Goal: Book appointment/travel/reservation

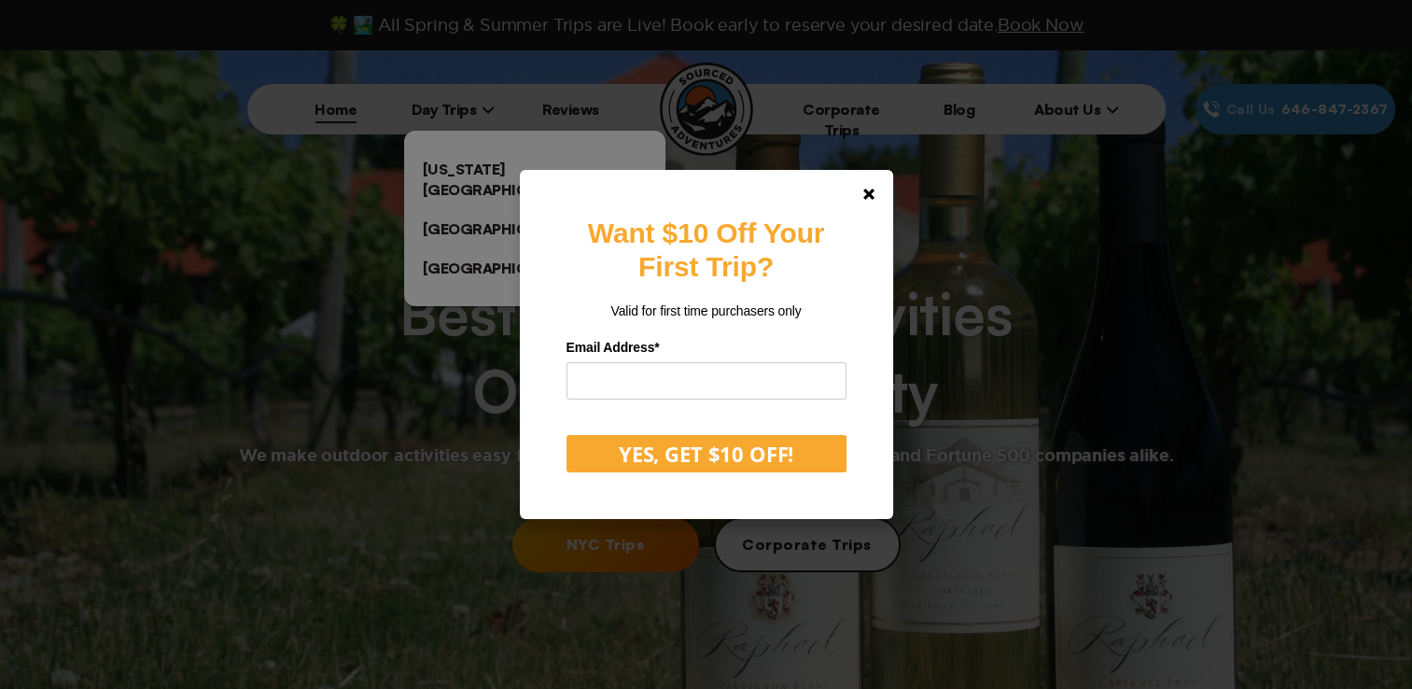
click at [487, 171] on div "Want $10 Off Your First Trip? Valid for first time purchasers only Email Addres…" at bounding box center [706, 344] width 1412 height 689
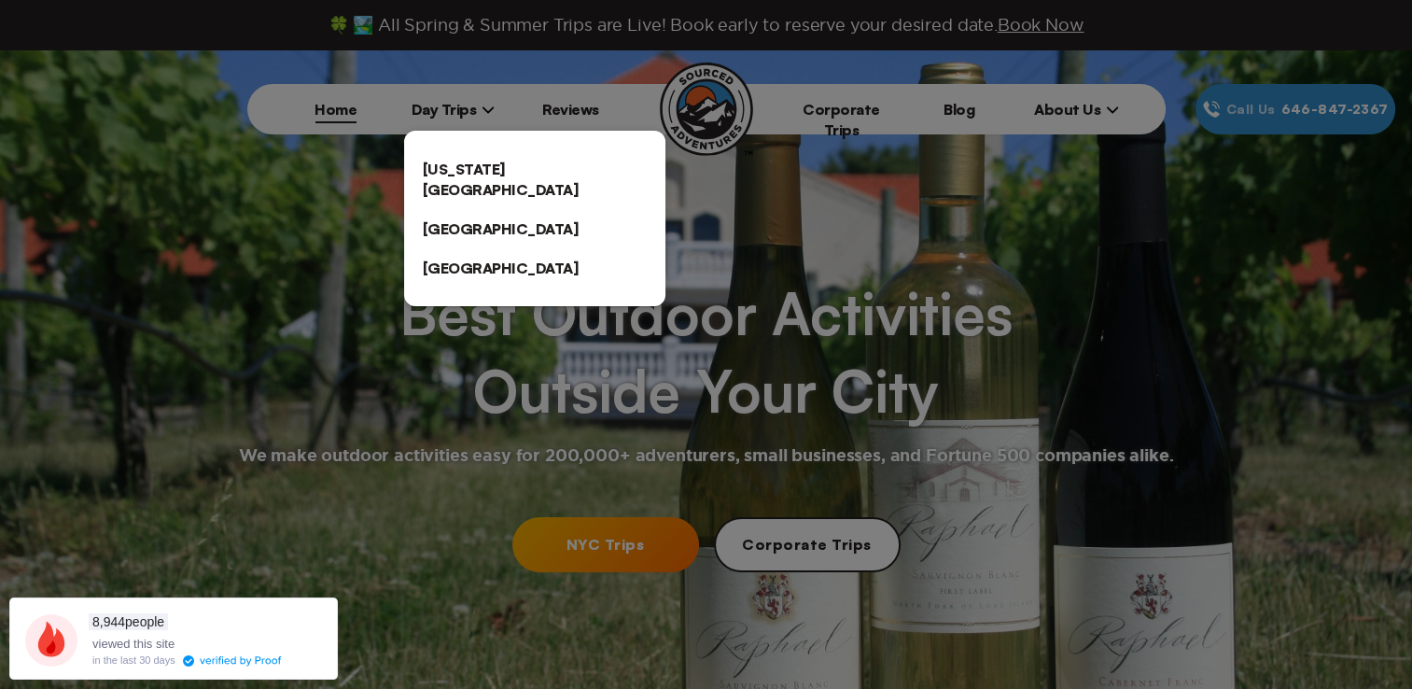
click at [511, 172] on link "[US_STATE][GEOGRAPHIC_DATA]" at bounding box center [534, 179] width 261 height 60
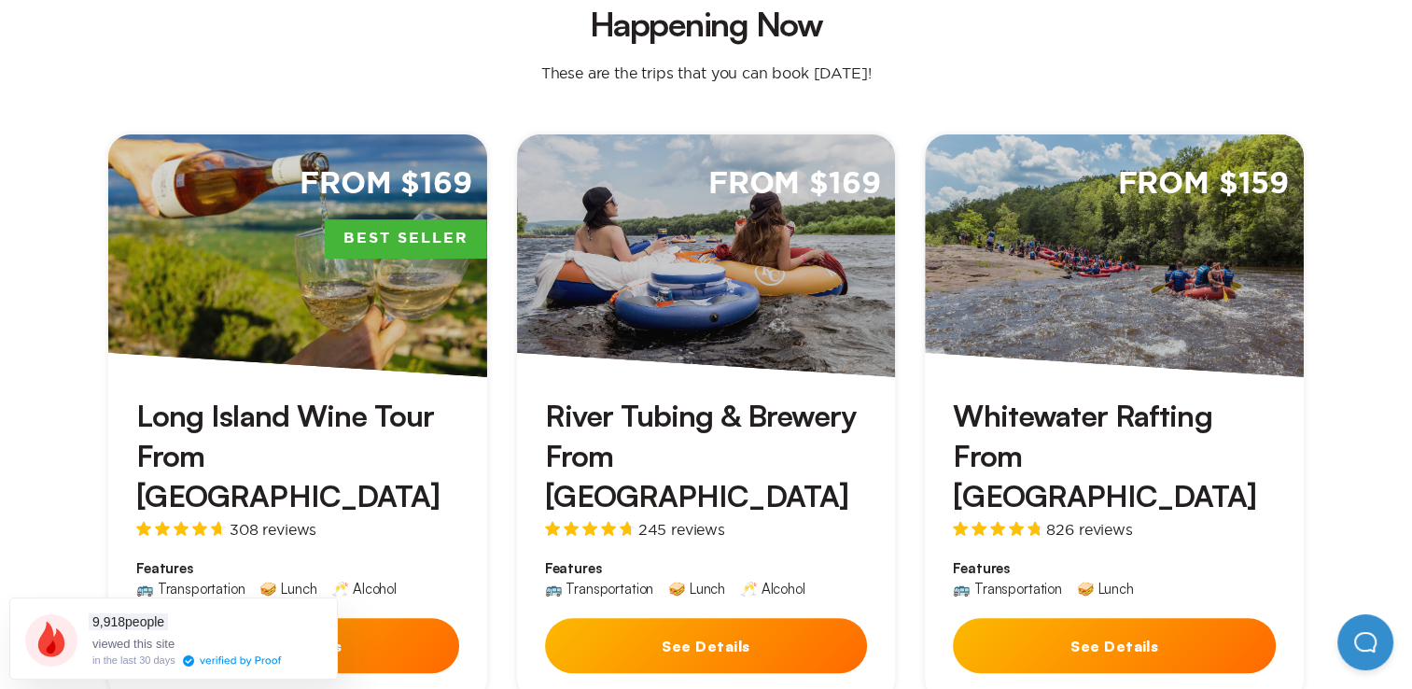
scroll to position [560, 0]
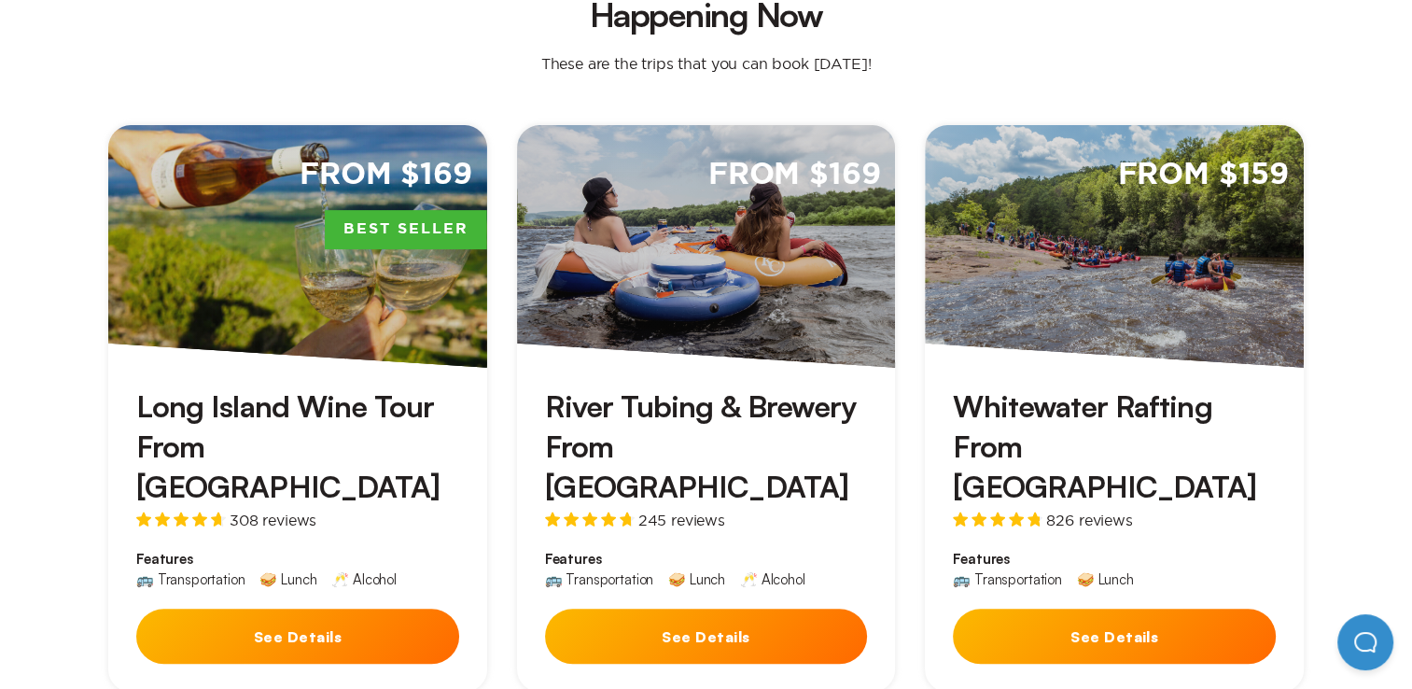
click at [696, 609] on button "See Details" at bounding box center [706, 636] width 323 height 55
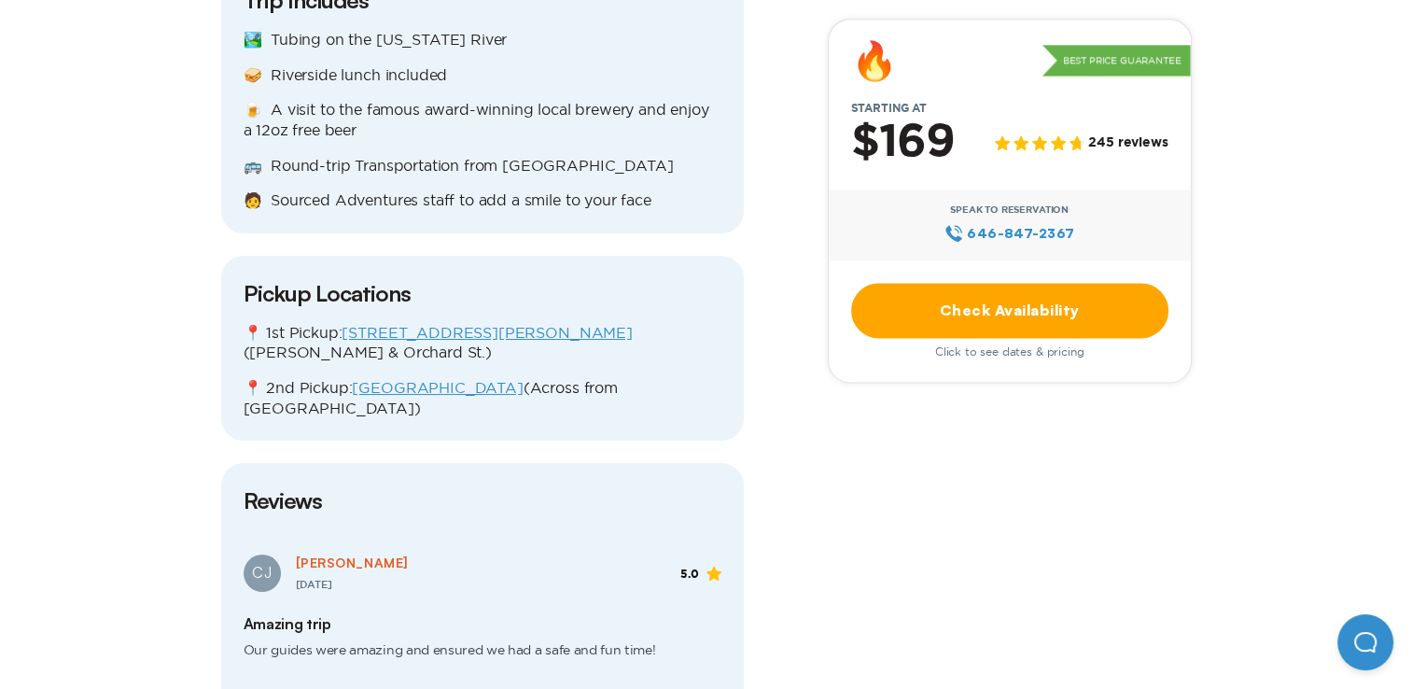
scroll to position [2427, 0]
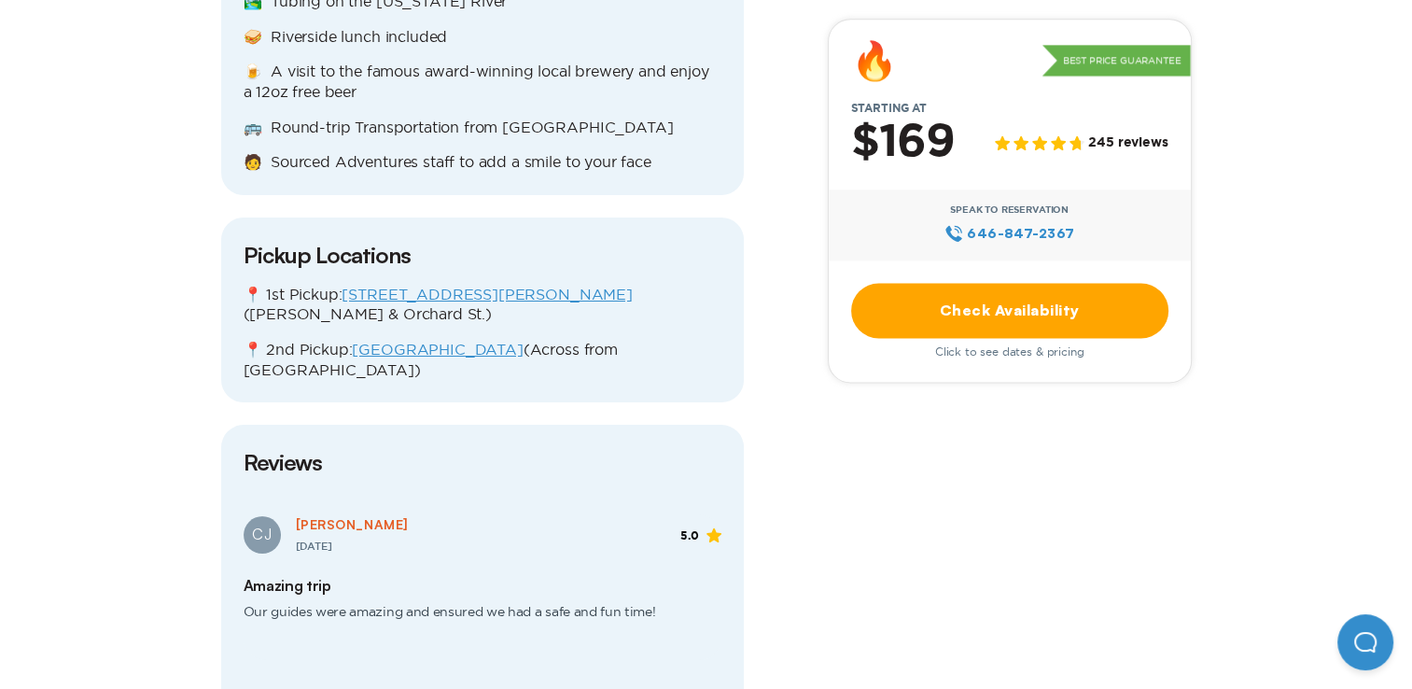
click at [1071, 306] on link "Check Availability" at bounding box center [1009, 310] width 317 height 55
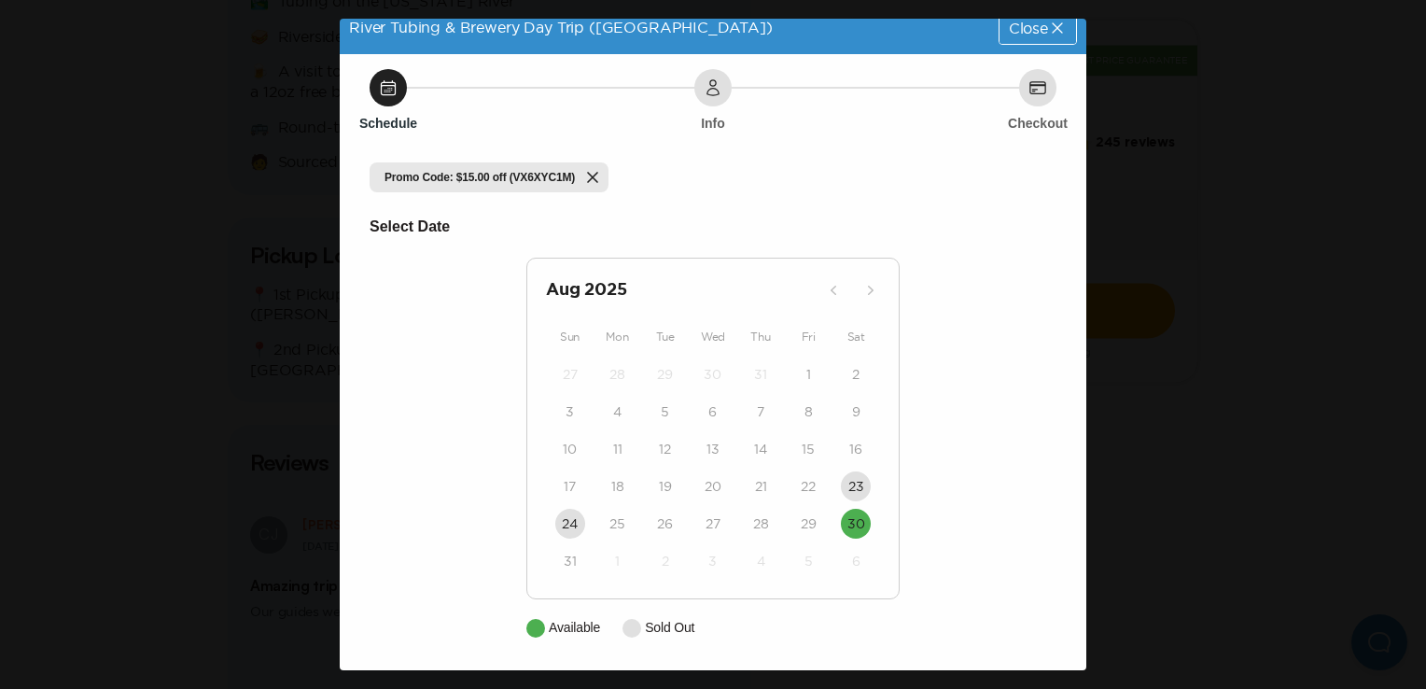
scroll to position [17, 0]
click at [859, 525] on button "30" at bounding box center [856, 524] width 30 height 30
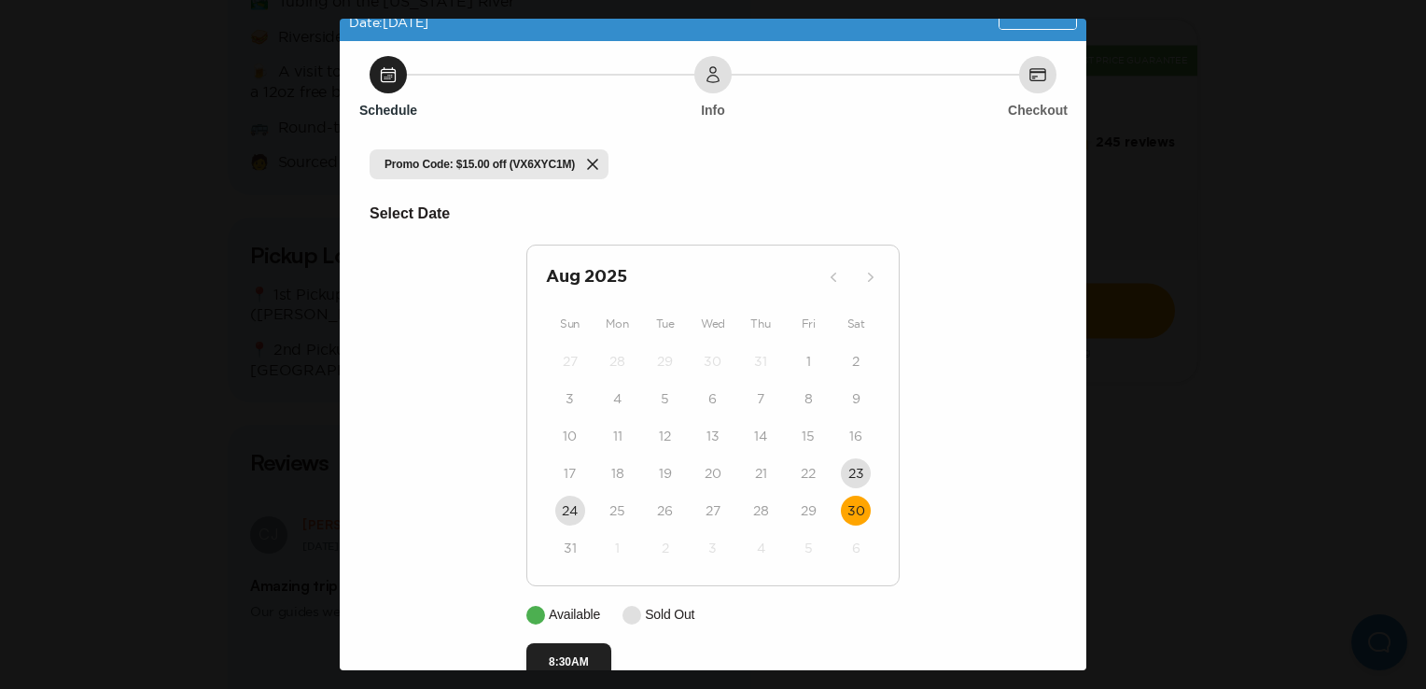
scroll to position [0, 0]
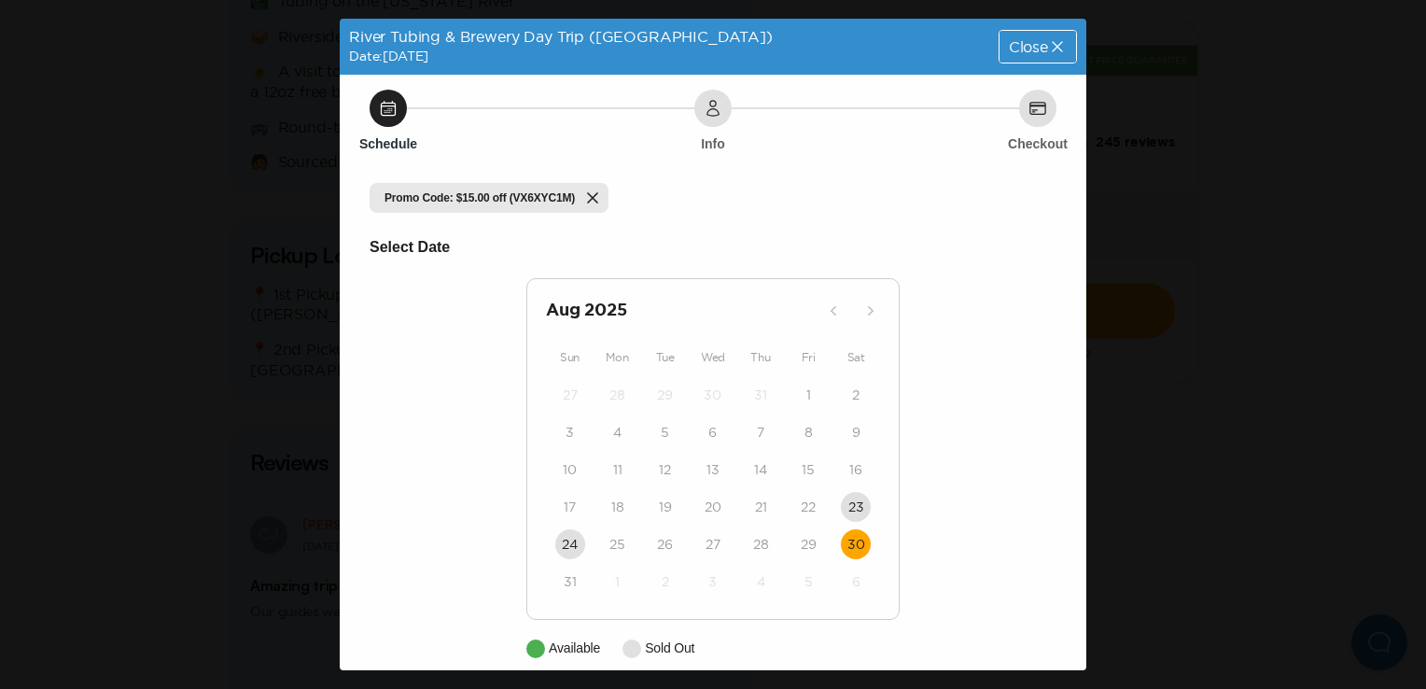
click at [1052, 48] on icon at bounding box center [1057, 46] width 10 height 10
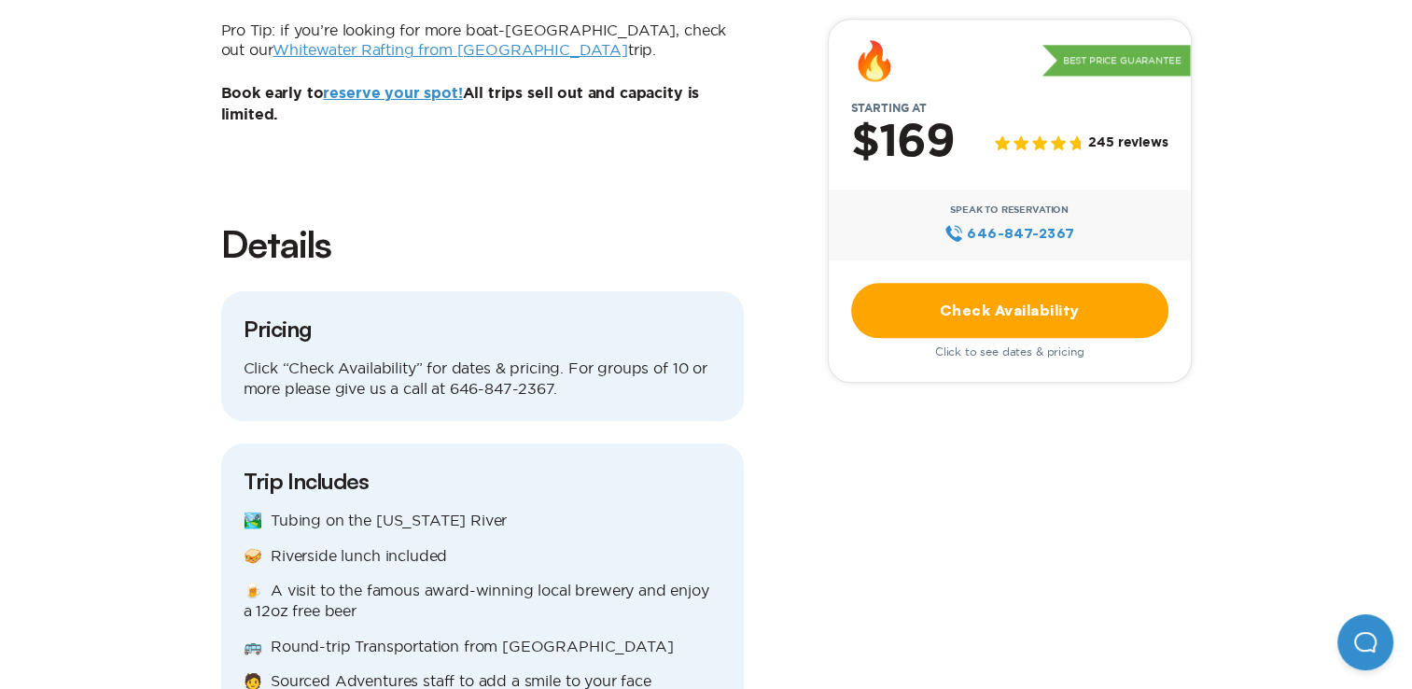
scroll to position [1867, 0]
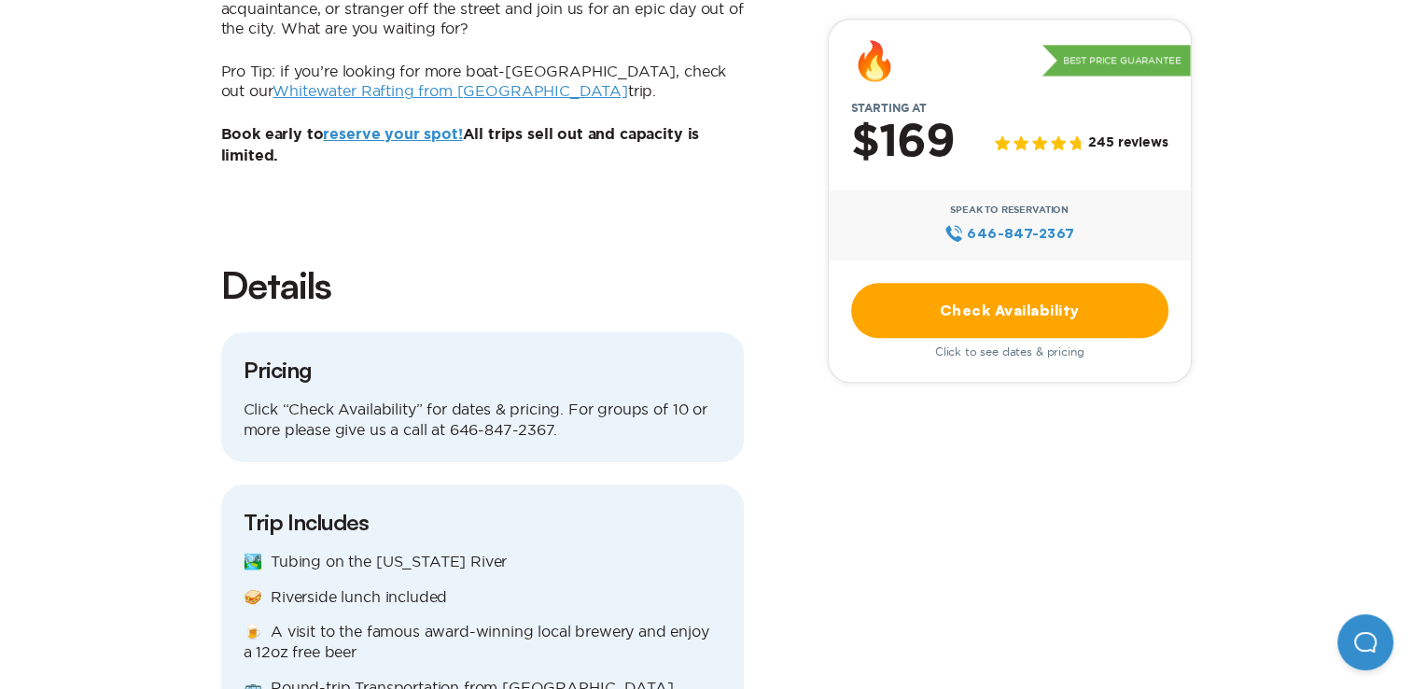
click at [1011, 327] on link "Check Availability" at bounding box center [1009, 310] width 317 height 55
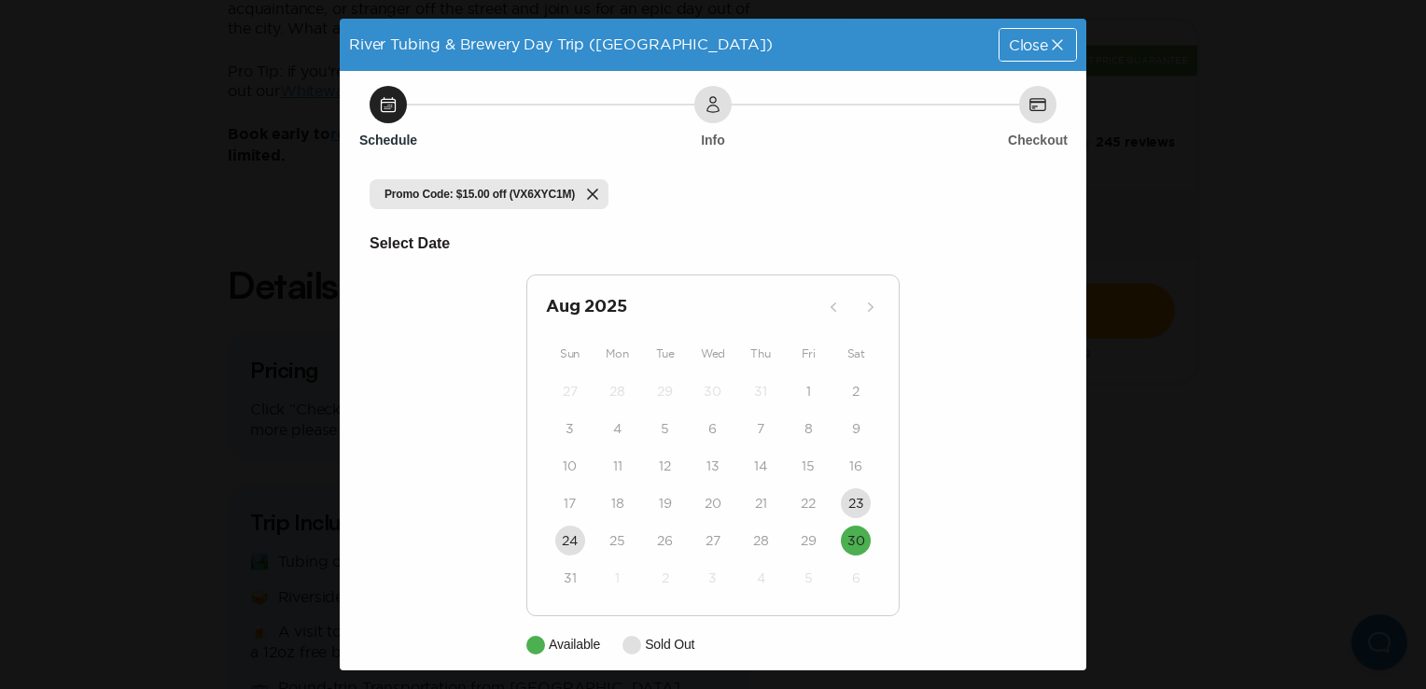
scroll to position [17, 0]
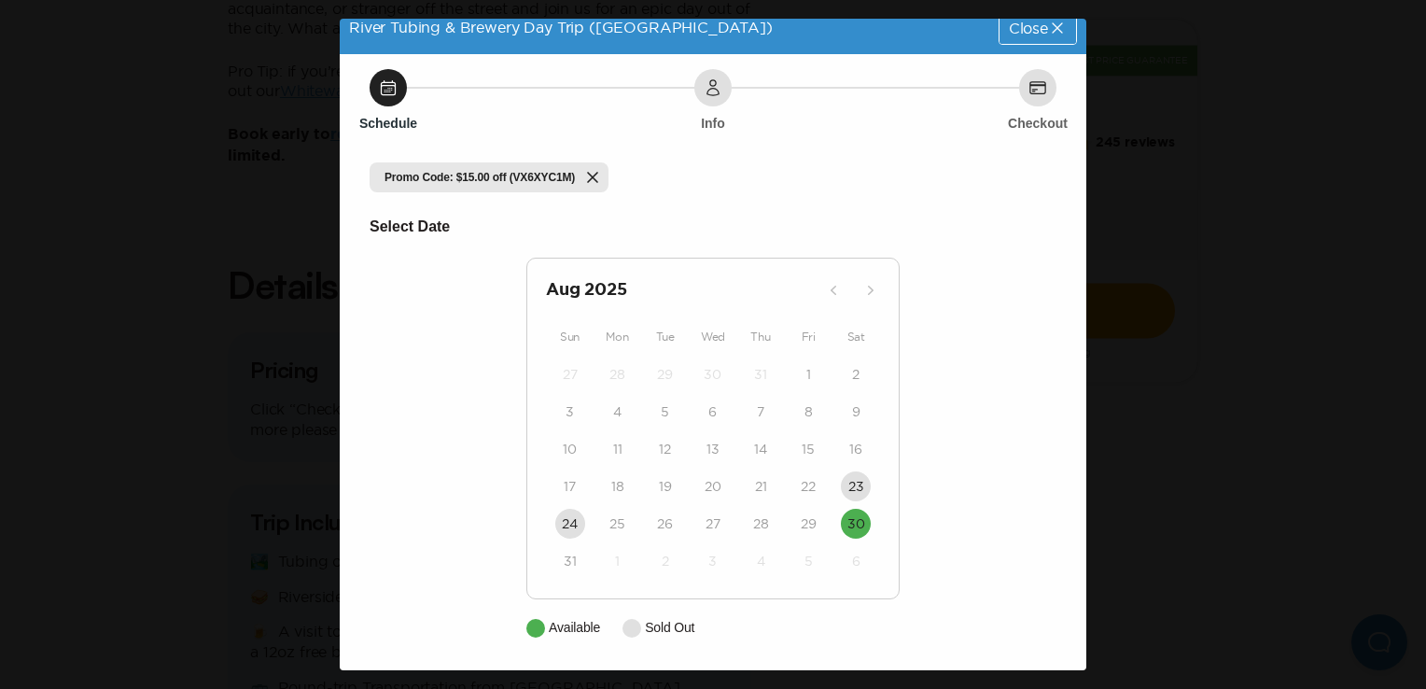
click at [1048, 29] on icon at bounding box center [1057, 28] width 19 height 19
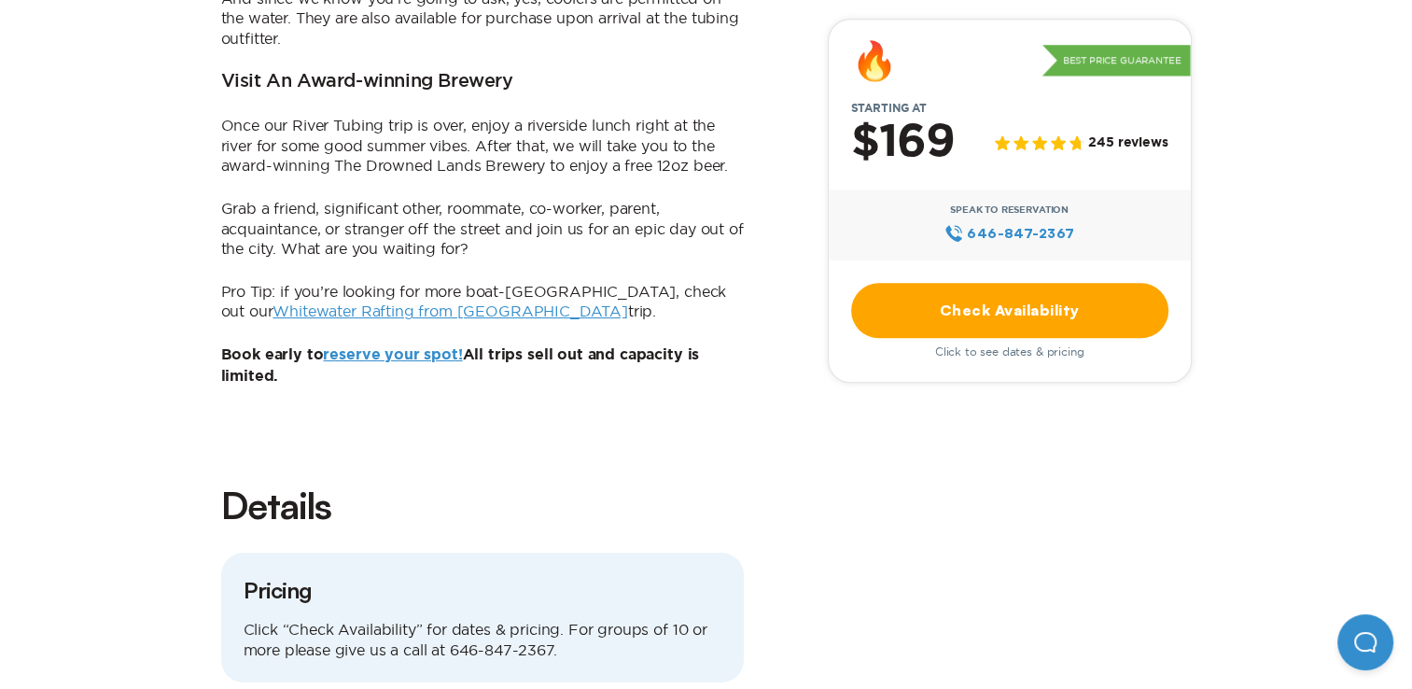
scroll to position [1680, 0]
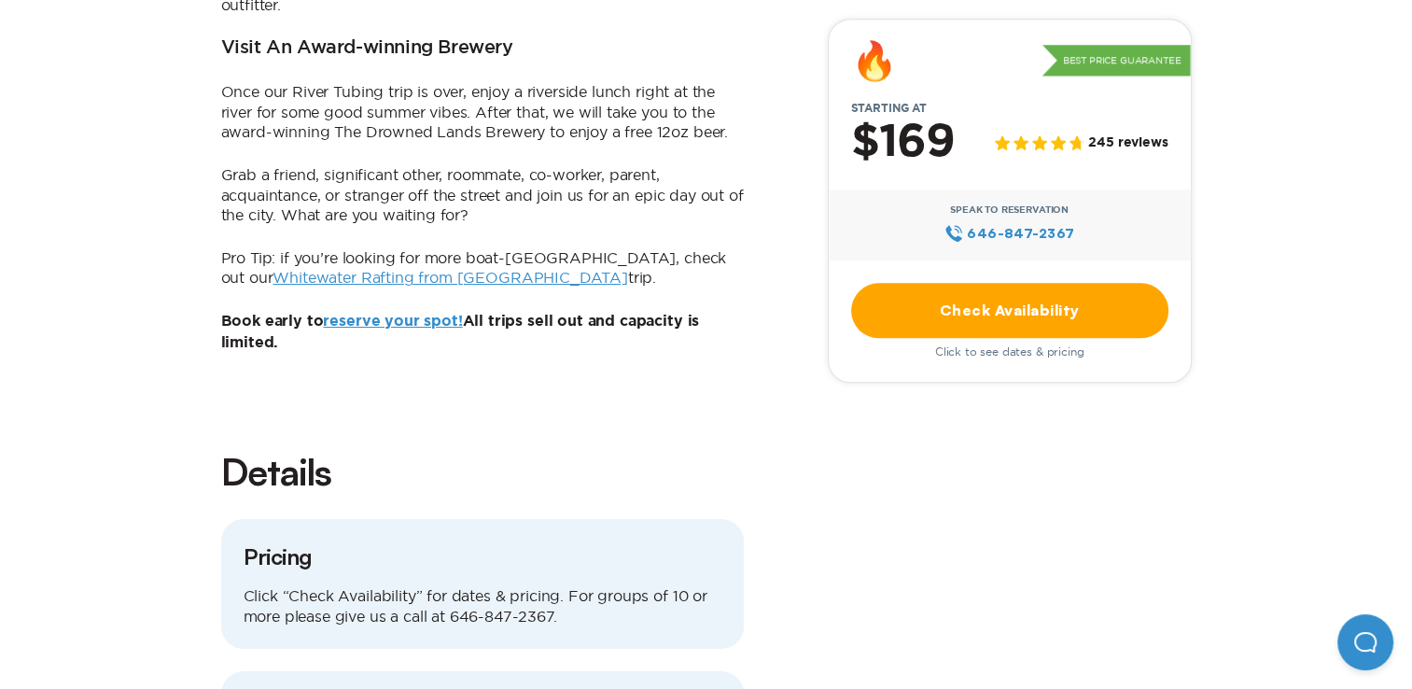
click at [387, 314] on link "reserve your spot!" at bounding box center [392, 321] width 139 height 15
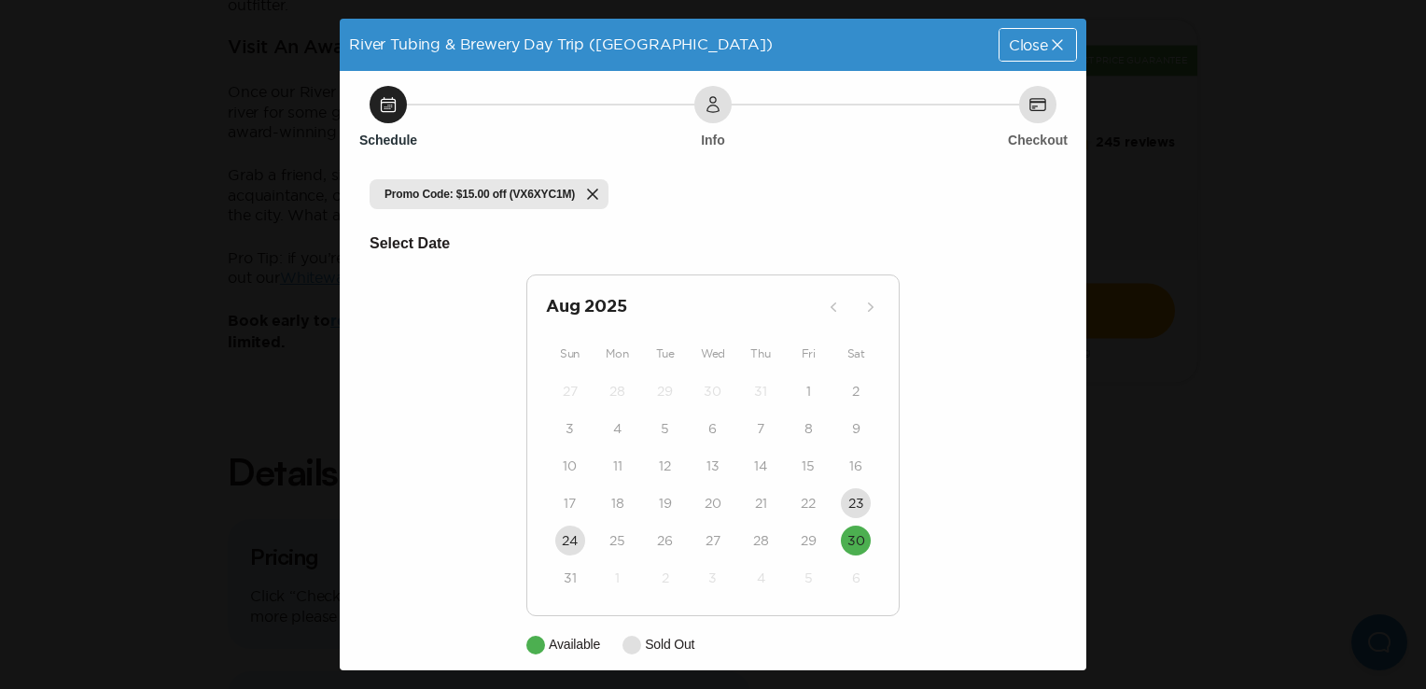
scroll to position [0, 0]
click at [1010, 56] on div "Close" at bounding box center [1038, 45] width 77 height 32
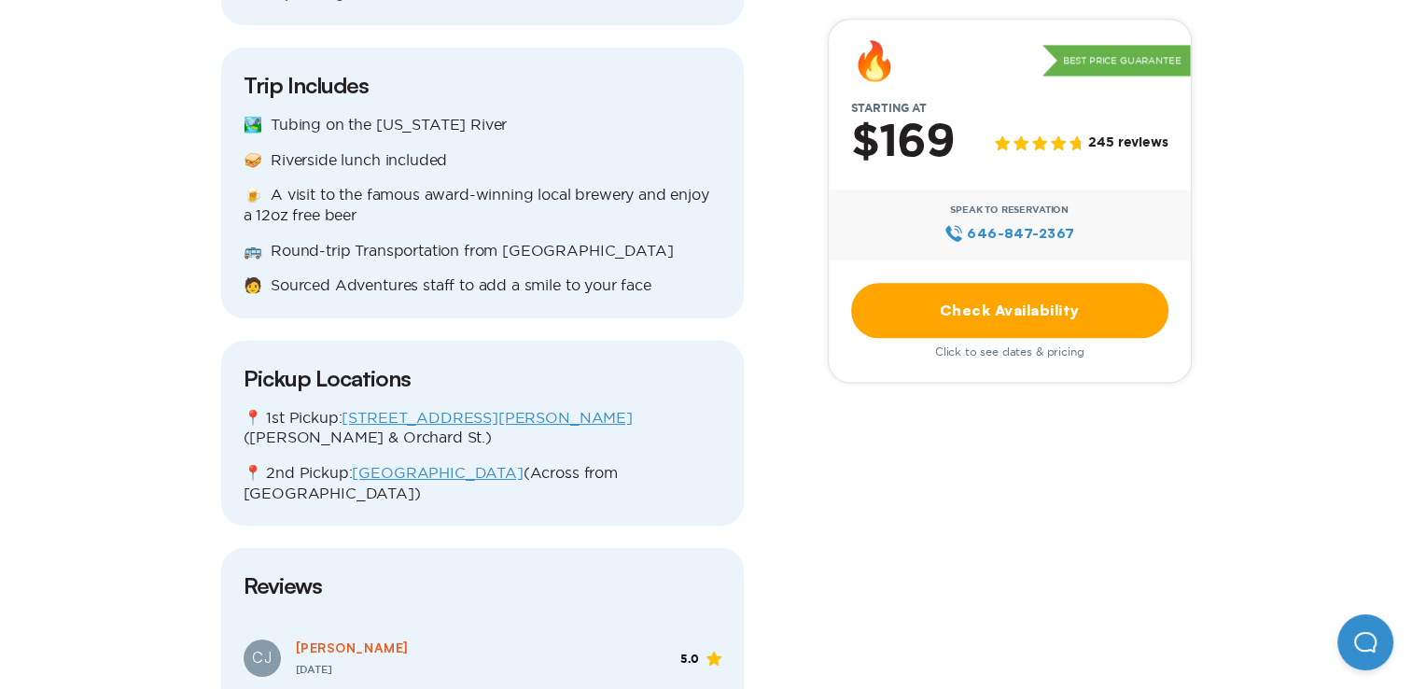
scroll to position [2240, 0]
